Goal: Task Accomplishment & Management: Complete application form

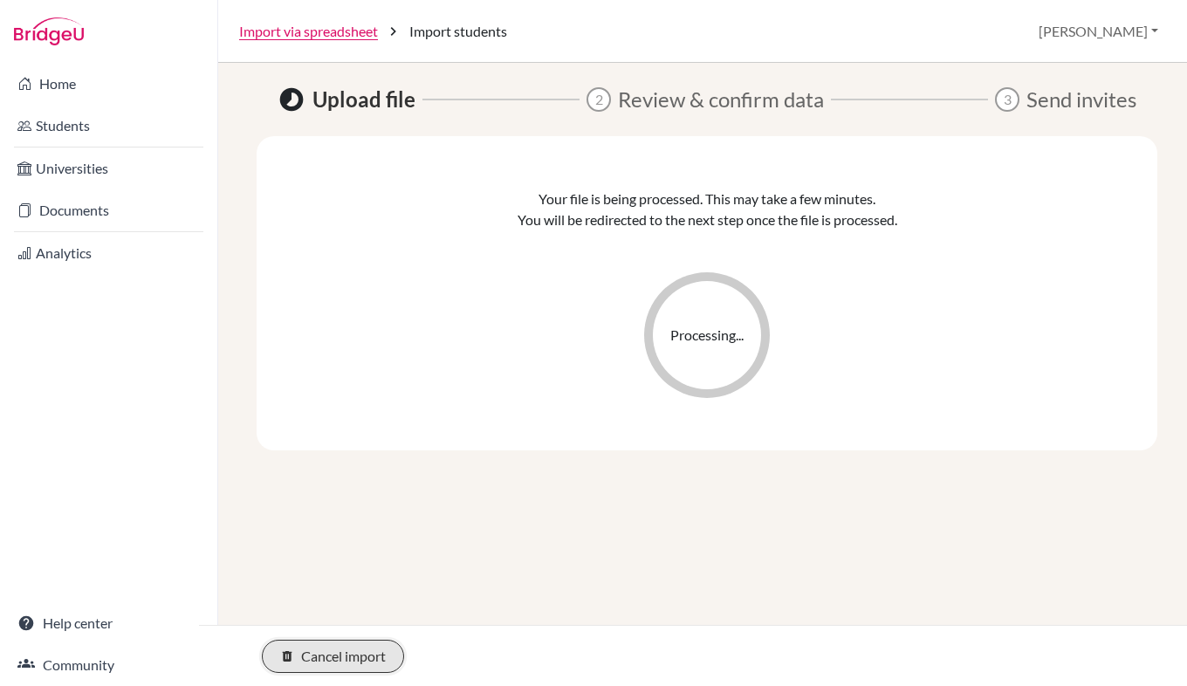
click at [331, 661] on button "delete Cancel import" at bounding box center [333, 656] width 142 height 33
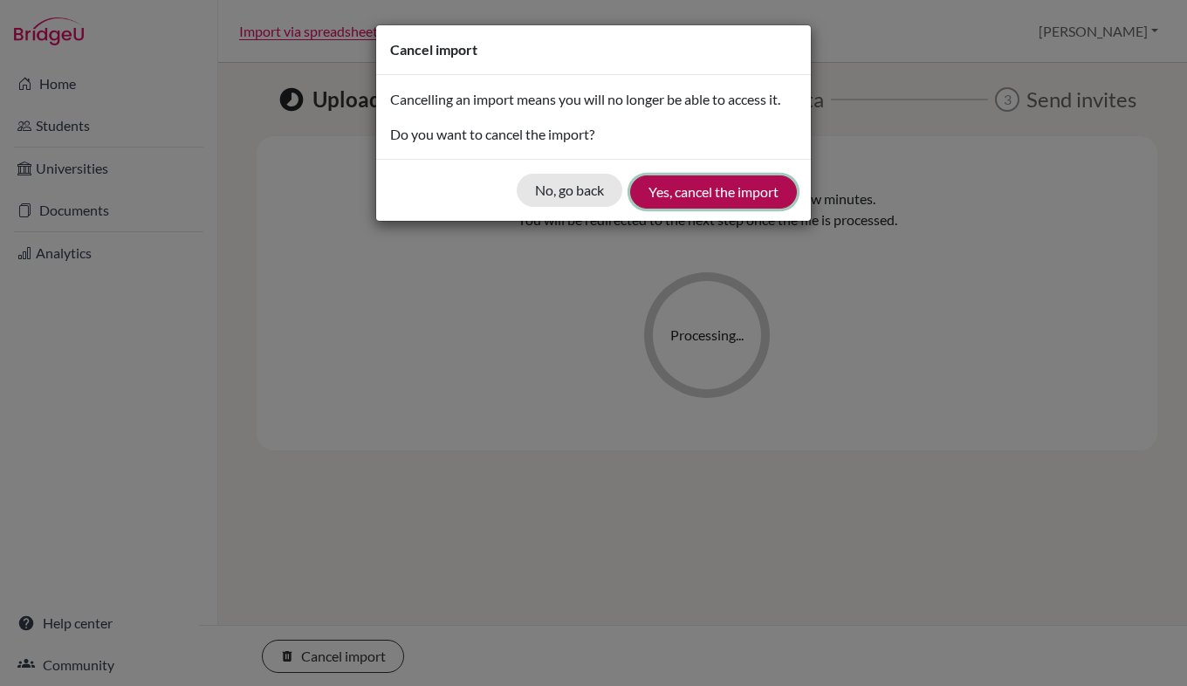
click at [690, 194] on button "Yes, cancel the import" at bounding box center [713, 191] width 167 height 33
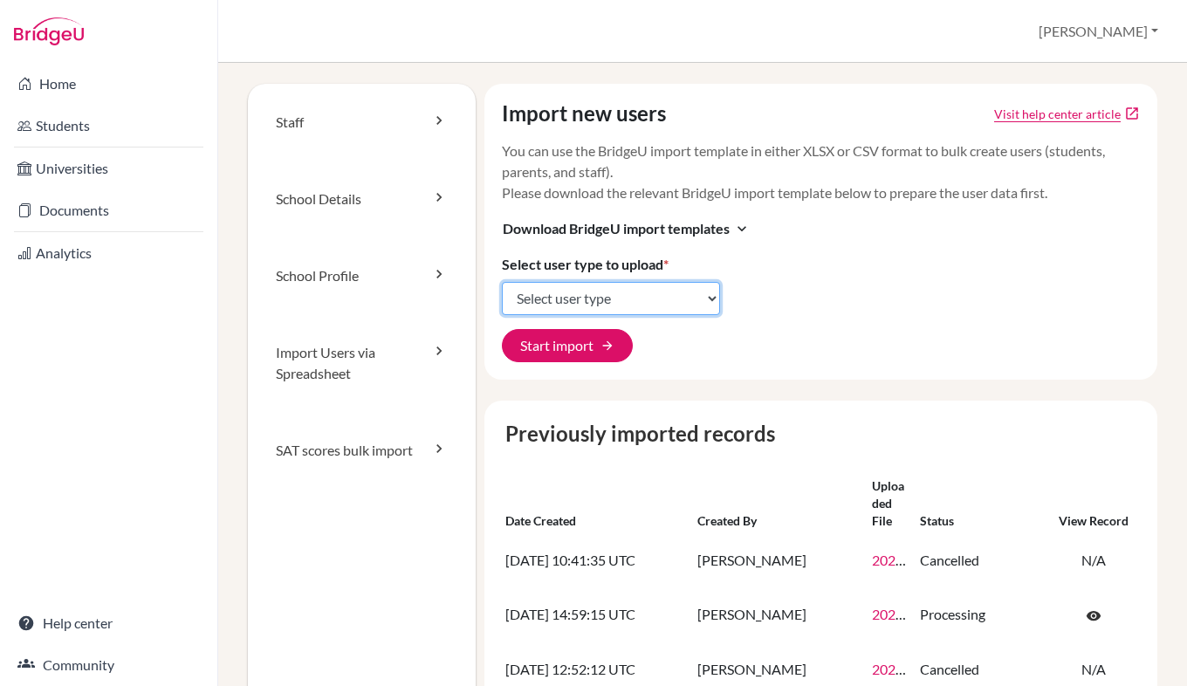
click at [672, 292] on select "Select user type Students Students and parents Parents Advisors Report writers" at bounding box center [611, 298] width 218 height 33
select select "students"
click at [502, 282] on select "Select user type Students Students and parents Parents Advisors Report writers" at bounding box center [611, 298] width 218 height 33
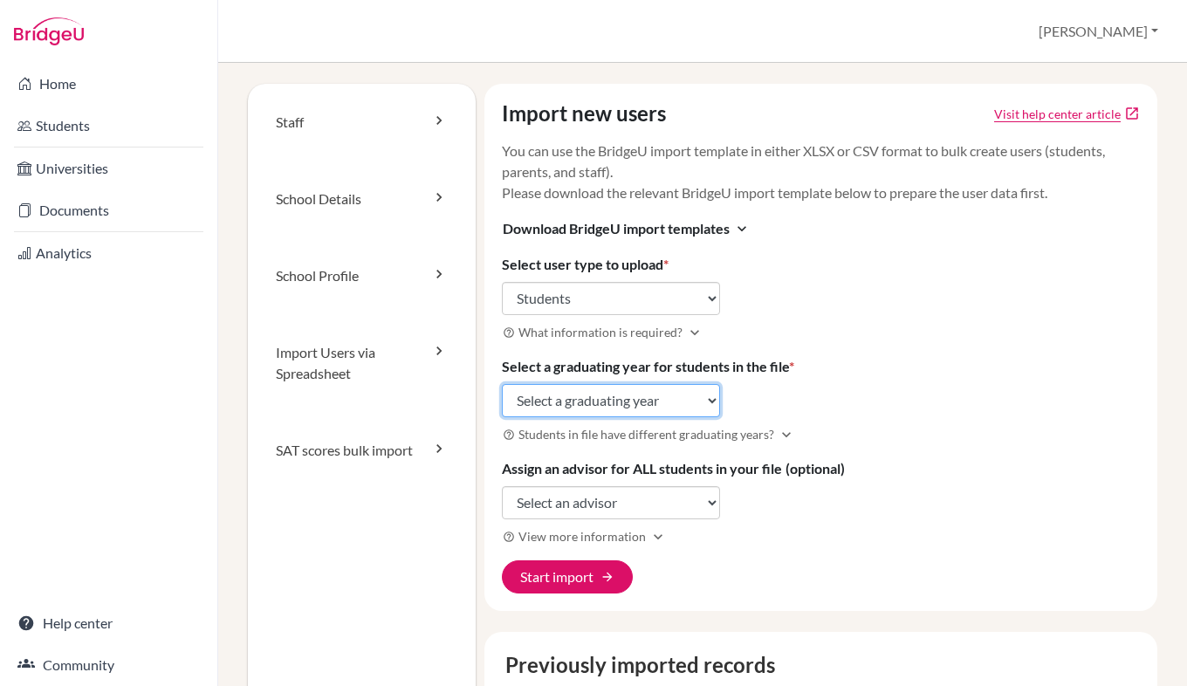
click at [632, 394] on select "Select a graduating year [DATE] 2025 2026 2027 2028 2029" at bounding box center [611, 400] width 218 height 33
select select "2028"
click at [502, 384] on select "Select a graduating year [DATE] 2025 2026 2027 2028 2029" at bounding box center [611, 400] width 218 height 33
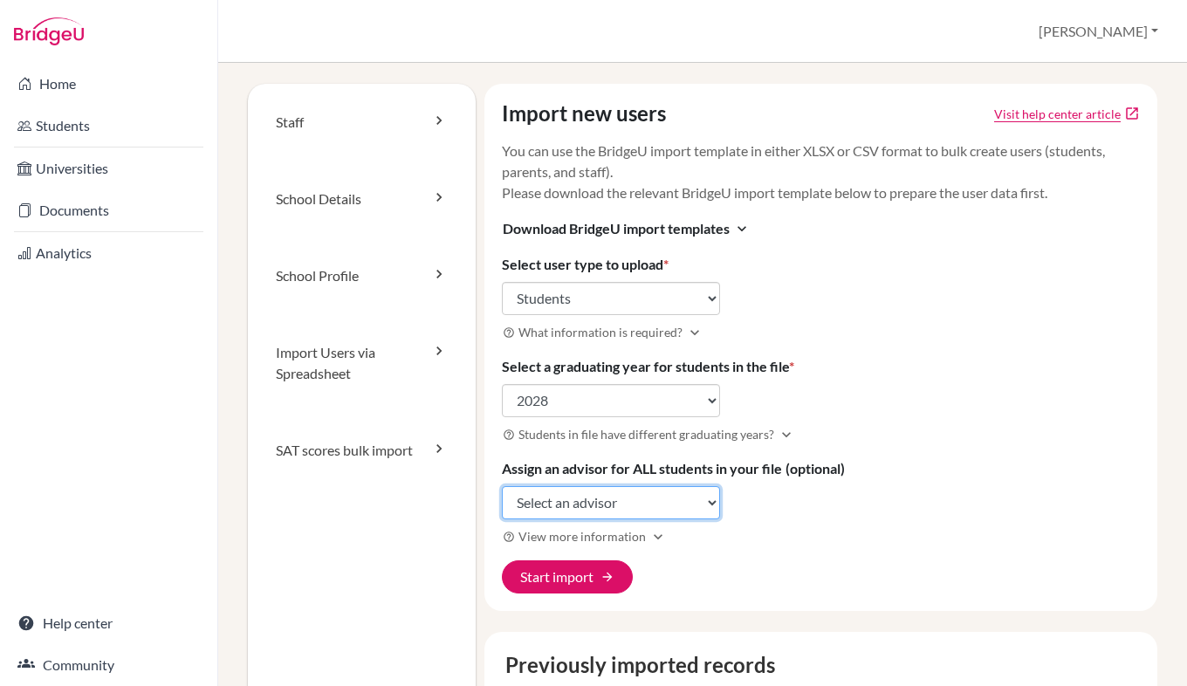
click at [595, 504] on select "Select an advisor [PERSON_NAME] [PERSON_NAME] [PERSON_NAME] [PERSON_NAME] [PERS…" at bounding box center [611, 502] width 218 height 33
select select "239854"
click at [502, 486] on select "Select an advisor [PERSON_NAME] [PERSON_NAME] [PERSON_NAME] [PERSON_NAME] [PERS…" at bounding box center [611, 502] width 218 height 33
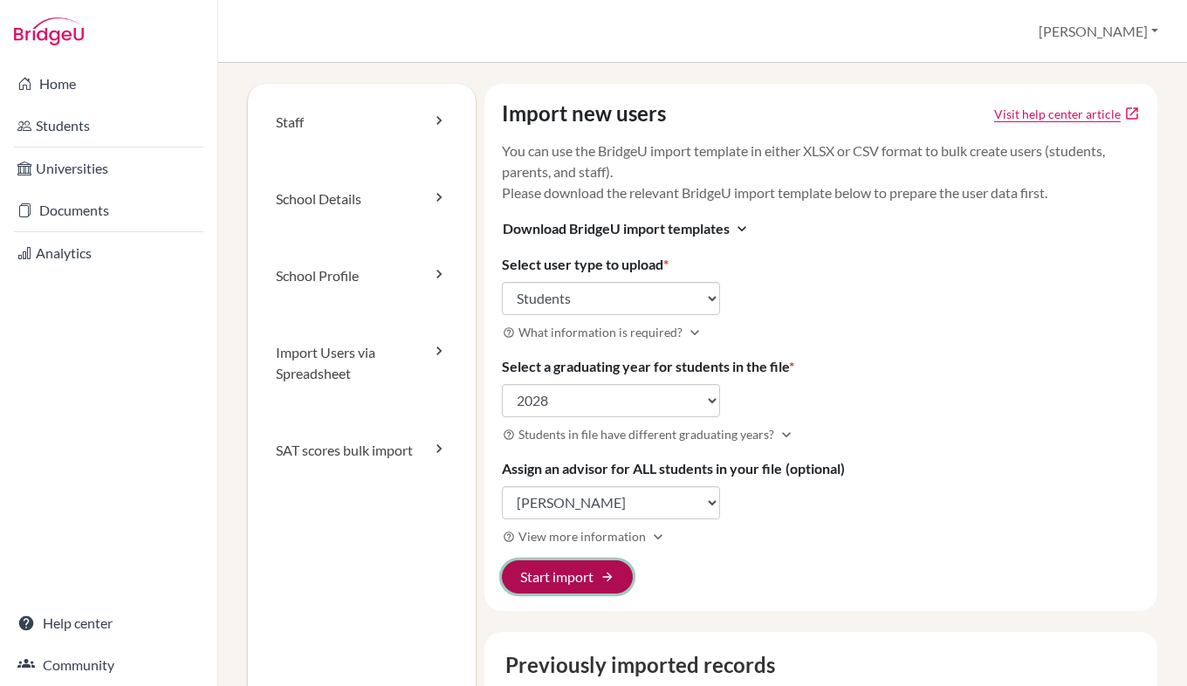
click at [562, 576] on button "Start import arrow_forward" at bounding box center [567, 576] width 131 height 33
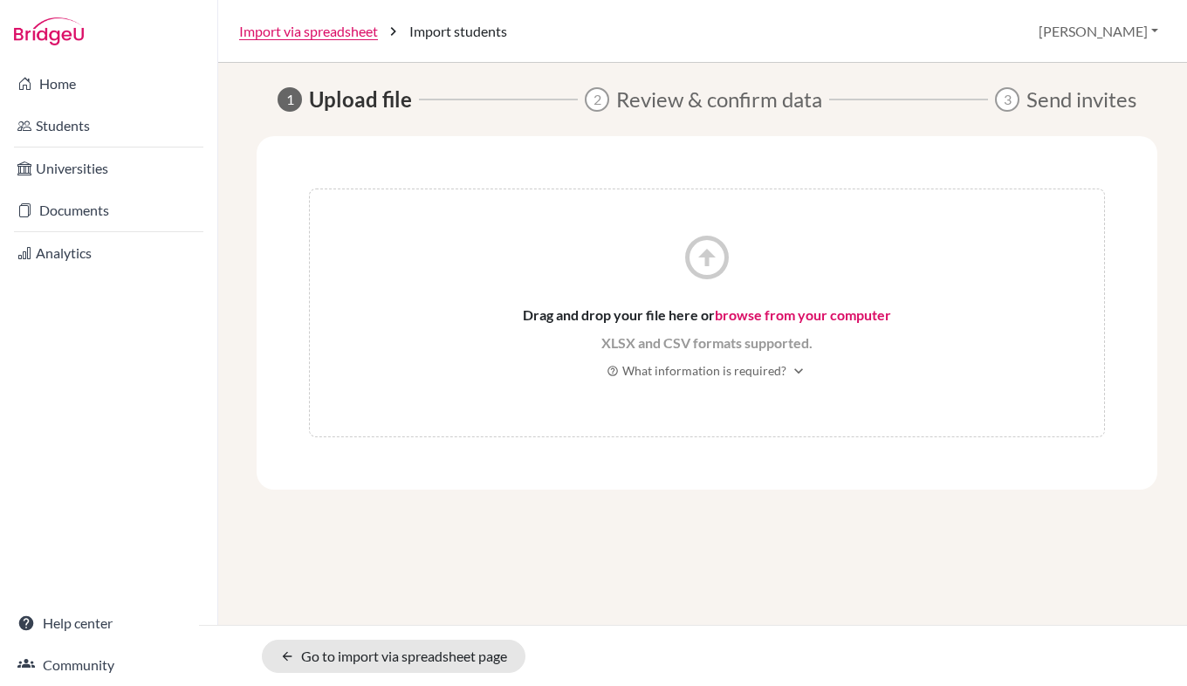
click at [773, 315] on link "browse from your computer" at bounding box center [803, 314] width 176 height 17
